Goal: Navigation & Orientation: Find specific page/section

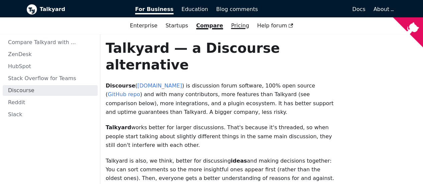
click at [240, 26] on link "Pricing" at bounding box center [240, 25] width 26 height 11
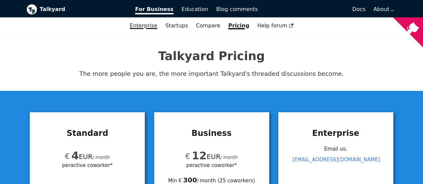
click at [155, 31] on link "Enterprise" at bounding box center [143, 25] width 35 height 11
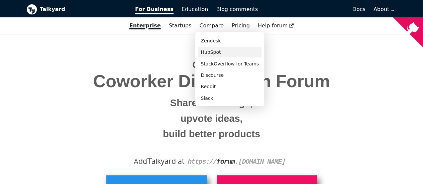
click at [211, 50] on link "HubSpot" at bounding box center [229, 52] width 63 height 10
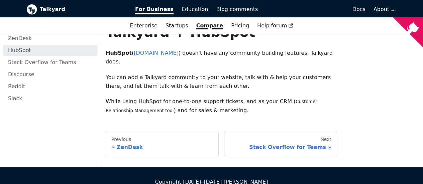
scroll to position [15, 0]
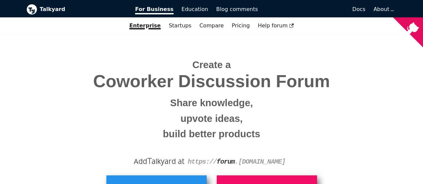
scroll to position [18, 0]
